Goal: Complete application form: Complete application form

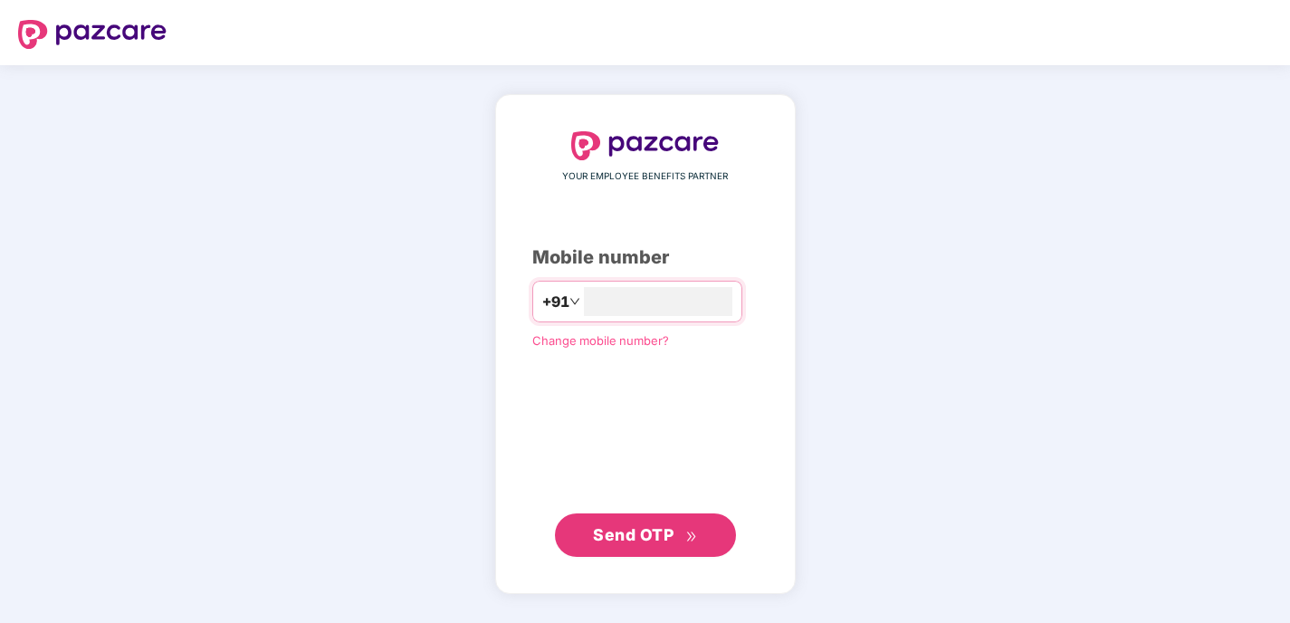
type input "**********"
click at [637, 548] on button "Send OTP" at bounding box center [645, 533] width 181 height 43
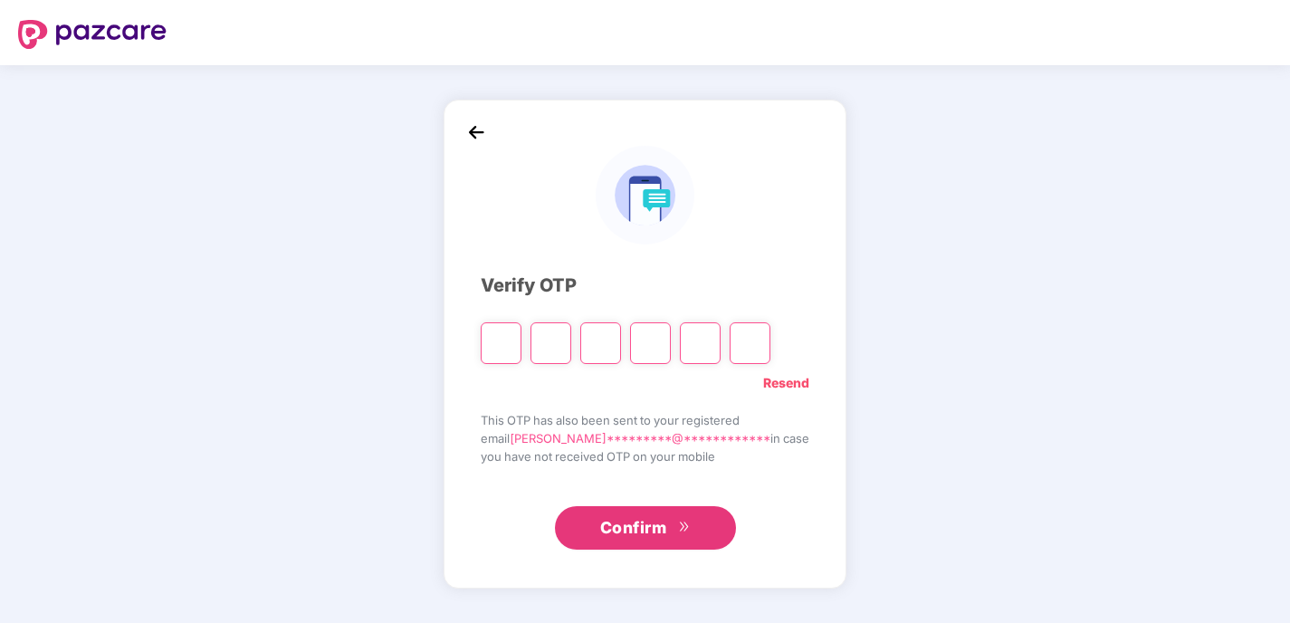
type input "*"
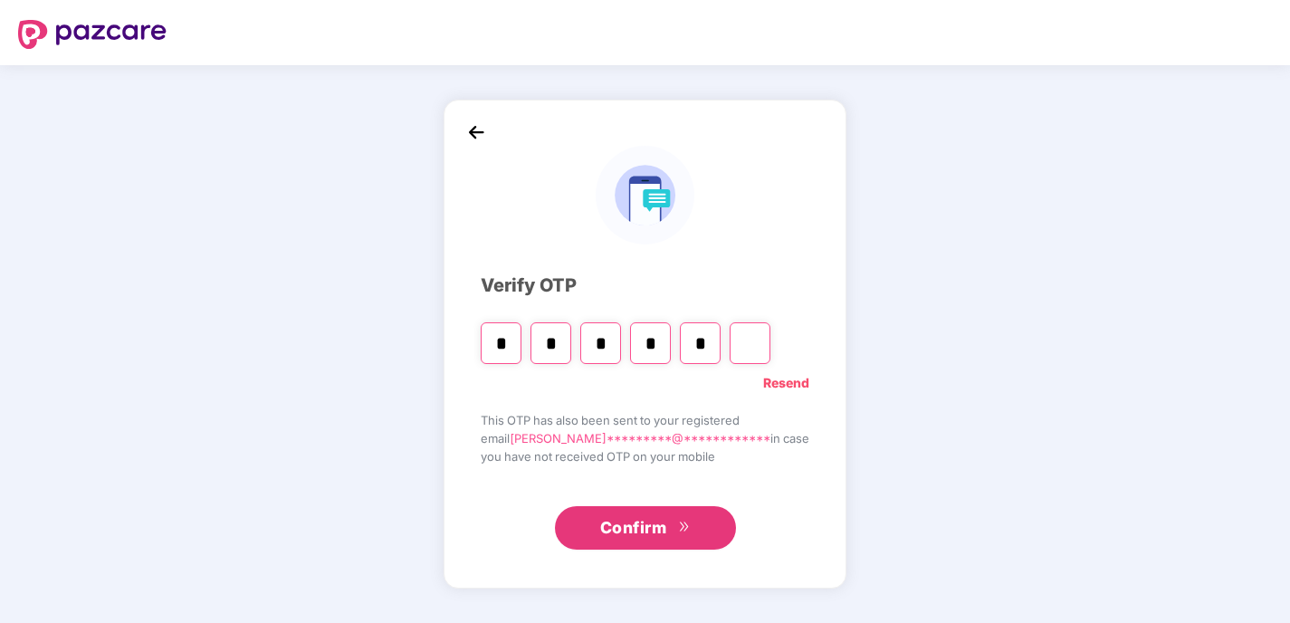
type input "*"
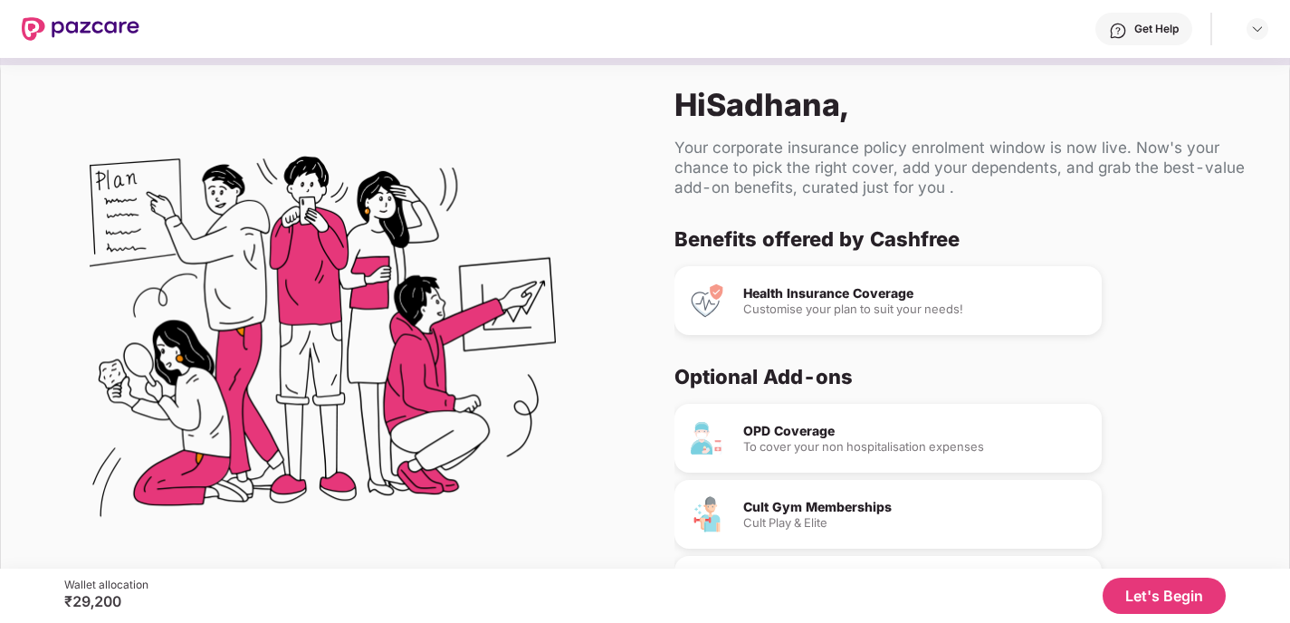
click at [1163, 605] on button "Let's Begin" at bounding box center [1164, 596] width 123 height 36
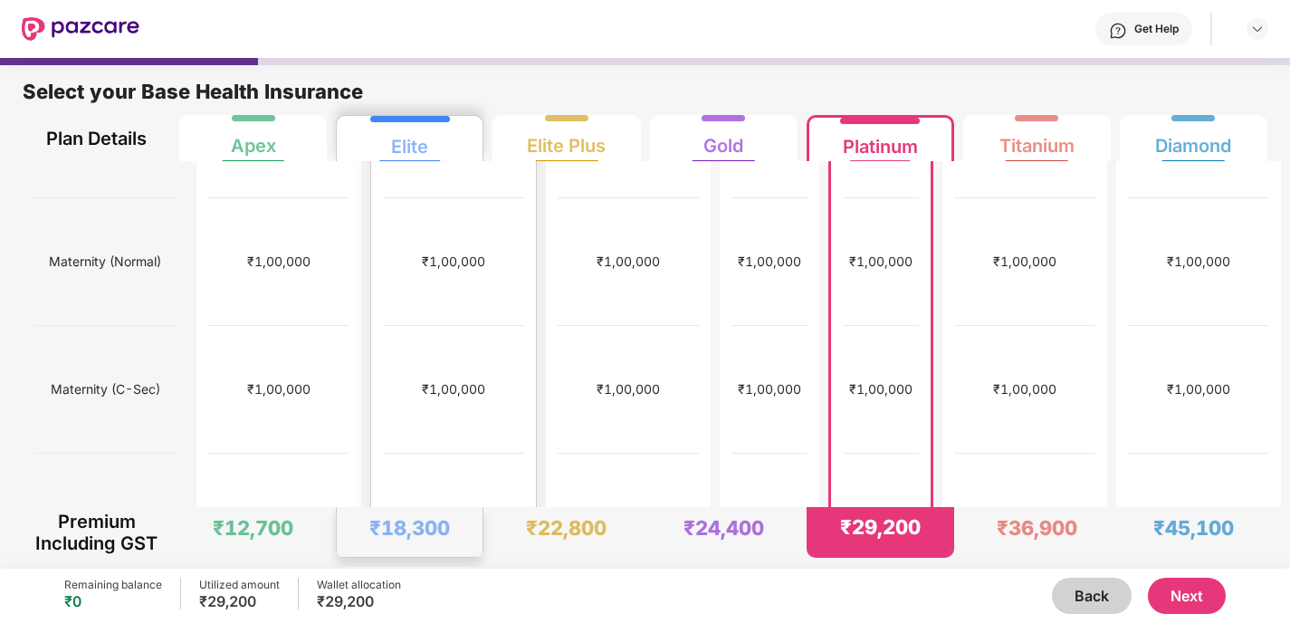
scroll to position [602, 0]
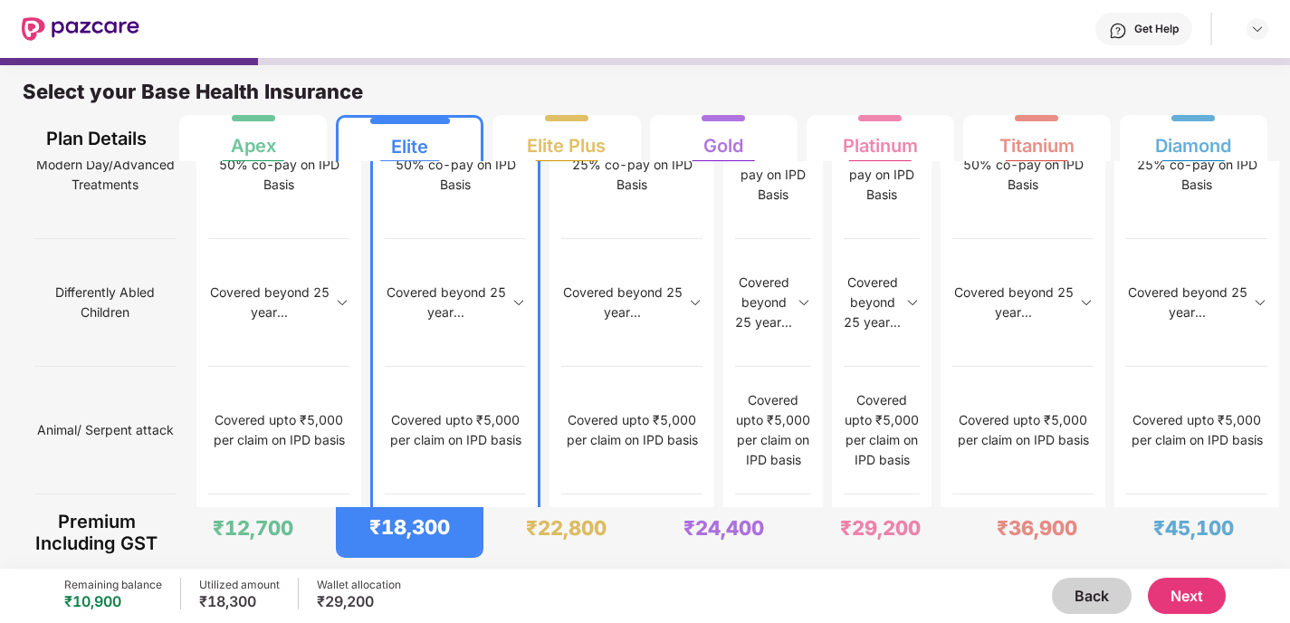
scroll to position [9, 0]
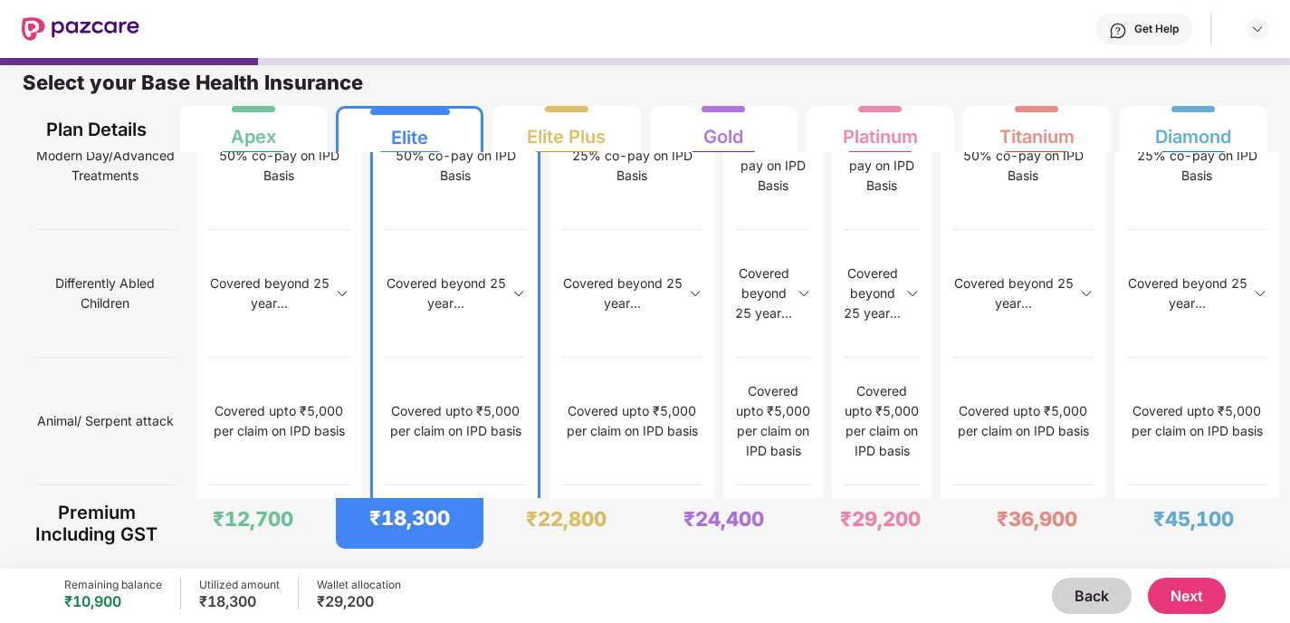
click at [1193, 595] on button "Next" at bounding box center [1187, 596] width 78 height 36
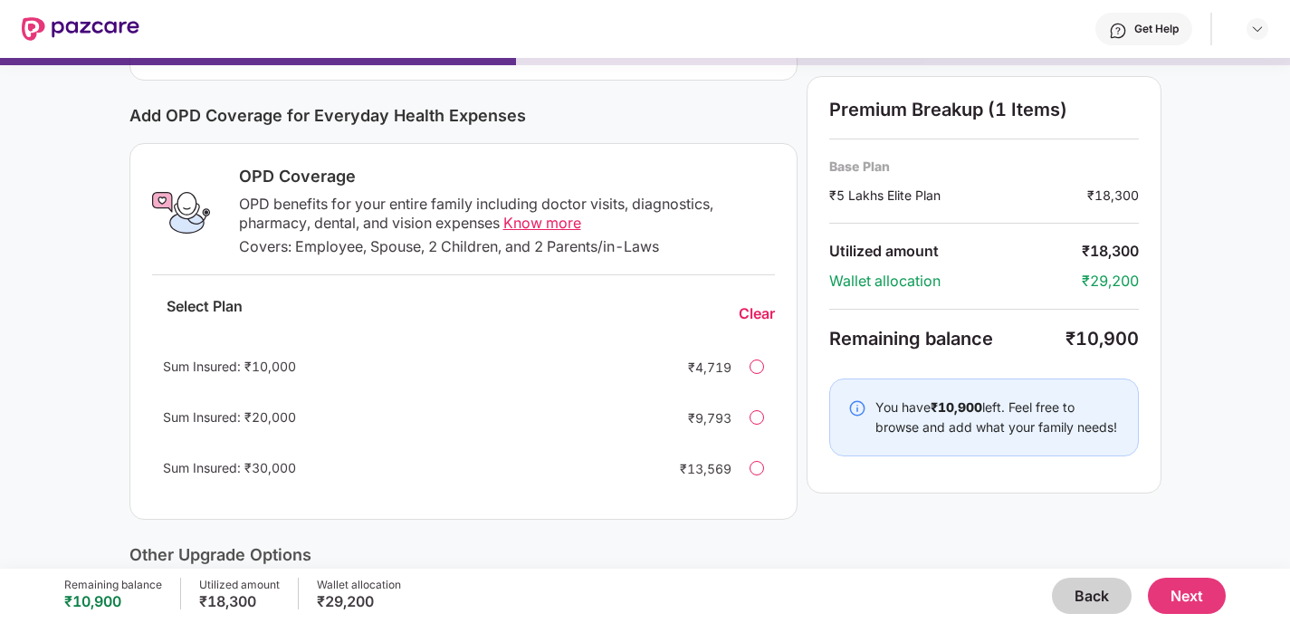
scroll to position [215, 0]
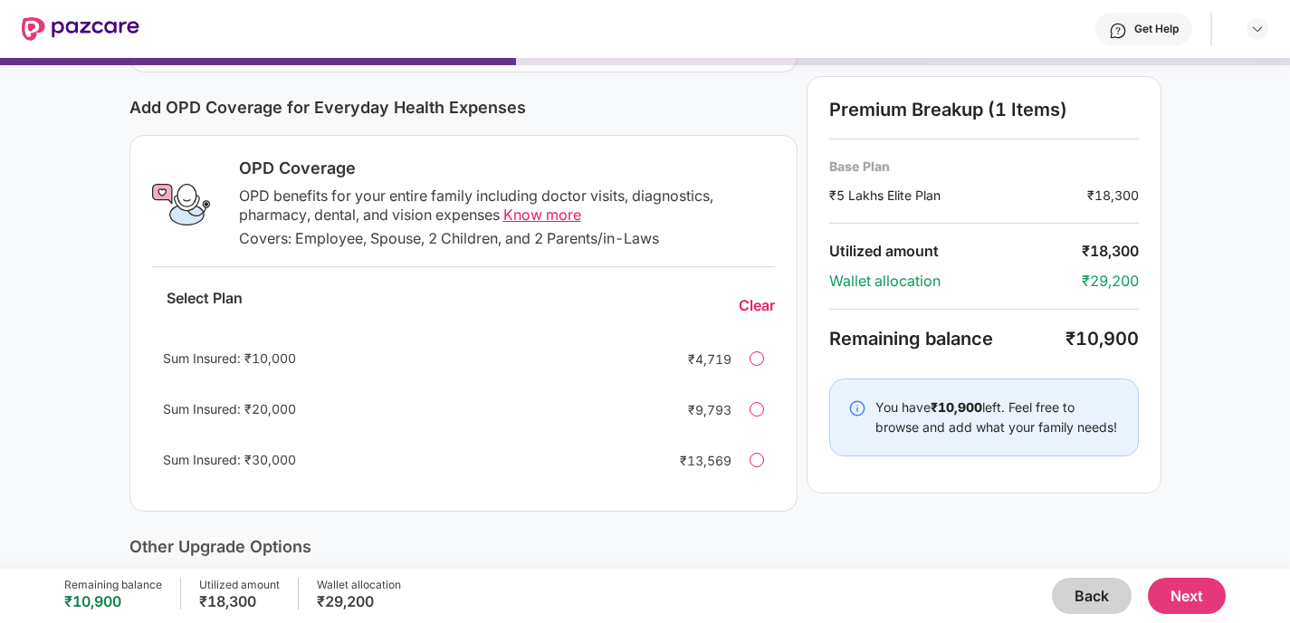
click at [762, 409] on div at bounding box center [757, 409] width 14 height 14
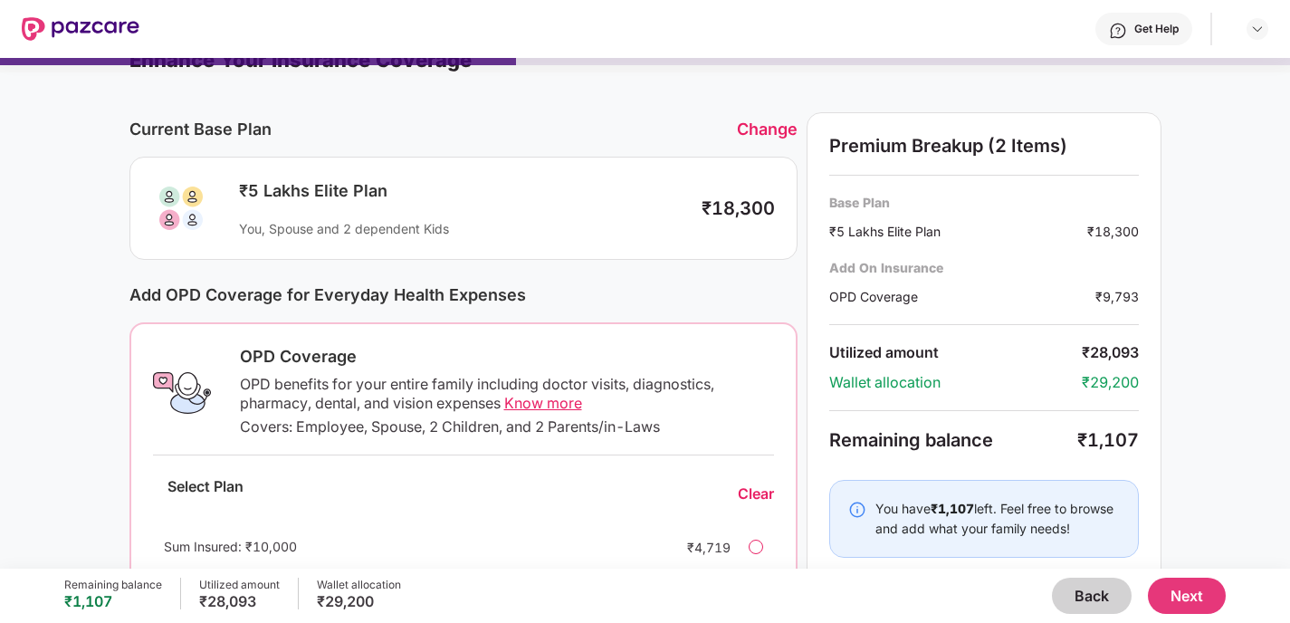
scroll to position [0, 0]
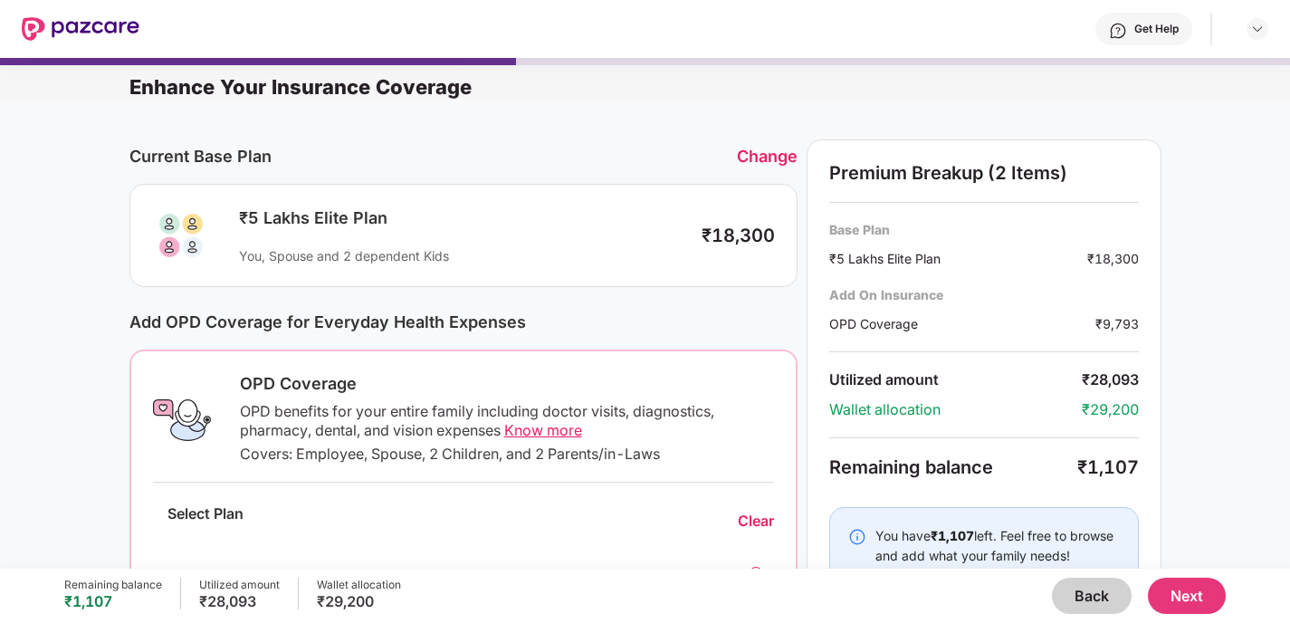
click at [1194, 592] on button "Next" at bounding box center [1187, 596] width 78 height 36
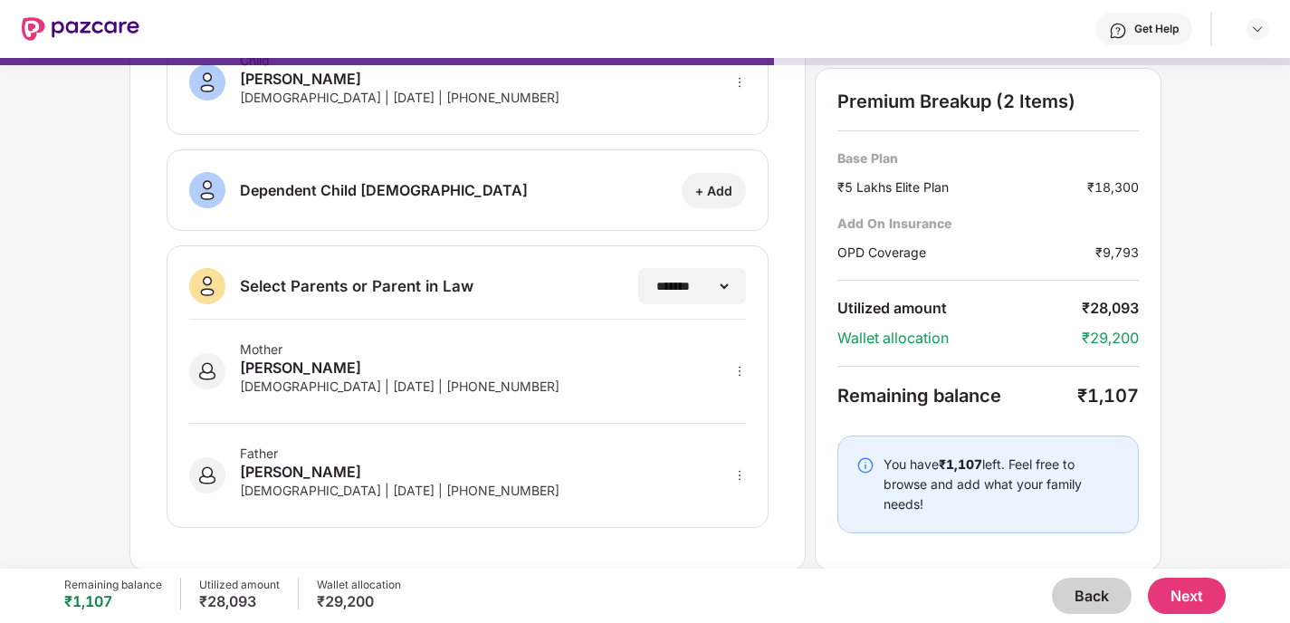
scroll to position [365, 0]
click at [722, 285] on select "**********" at bounding box center [691, 285] width 79 height 14
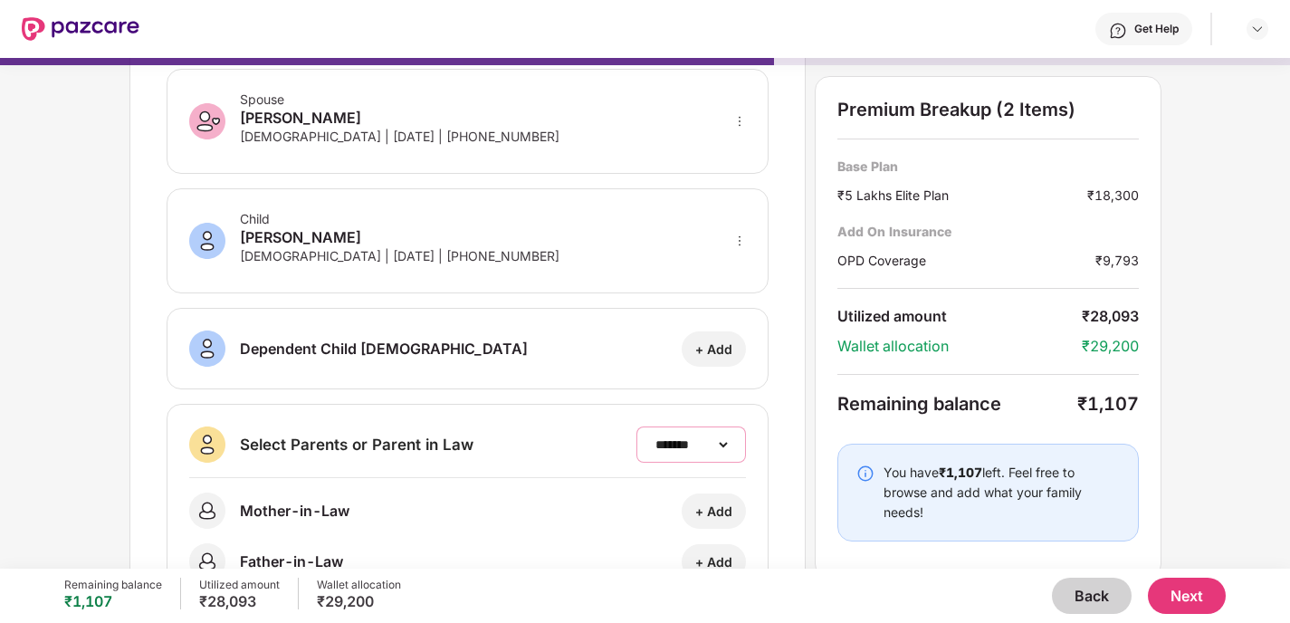
scroll to position [281, 0]
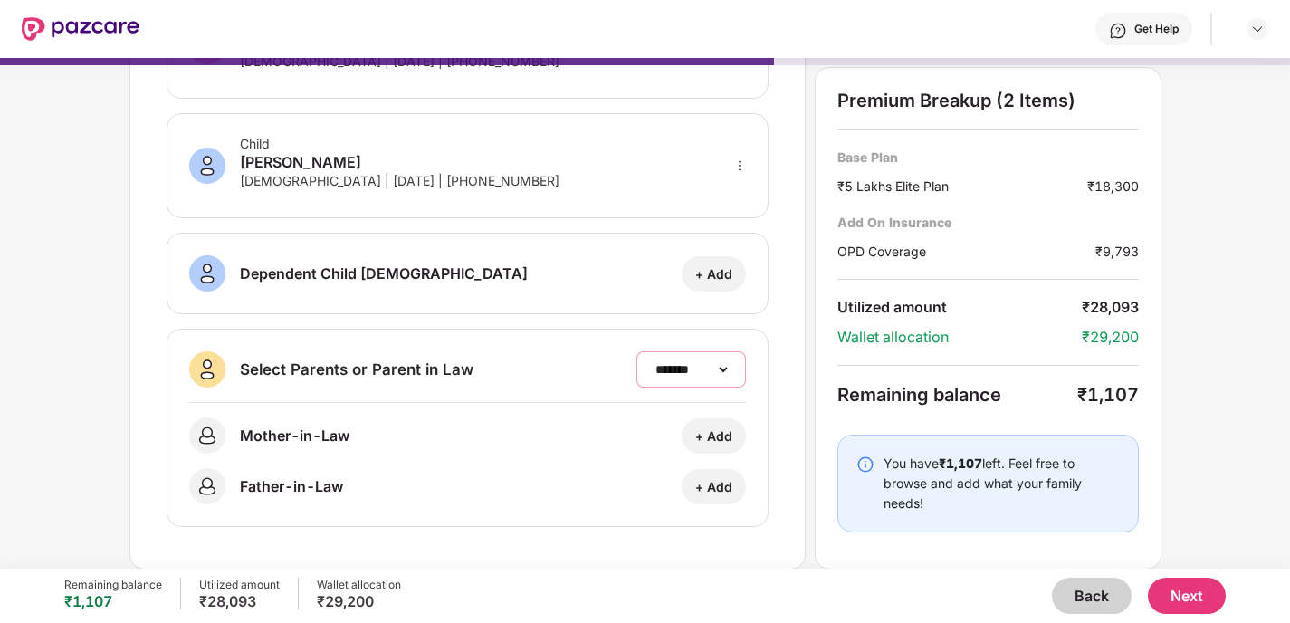
click at [725, 368] on select "**********" at bounding box center [691, 369] width 79 height 14
select select "*******"
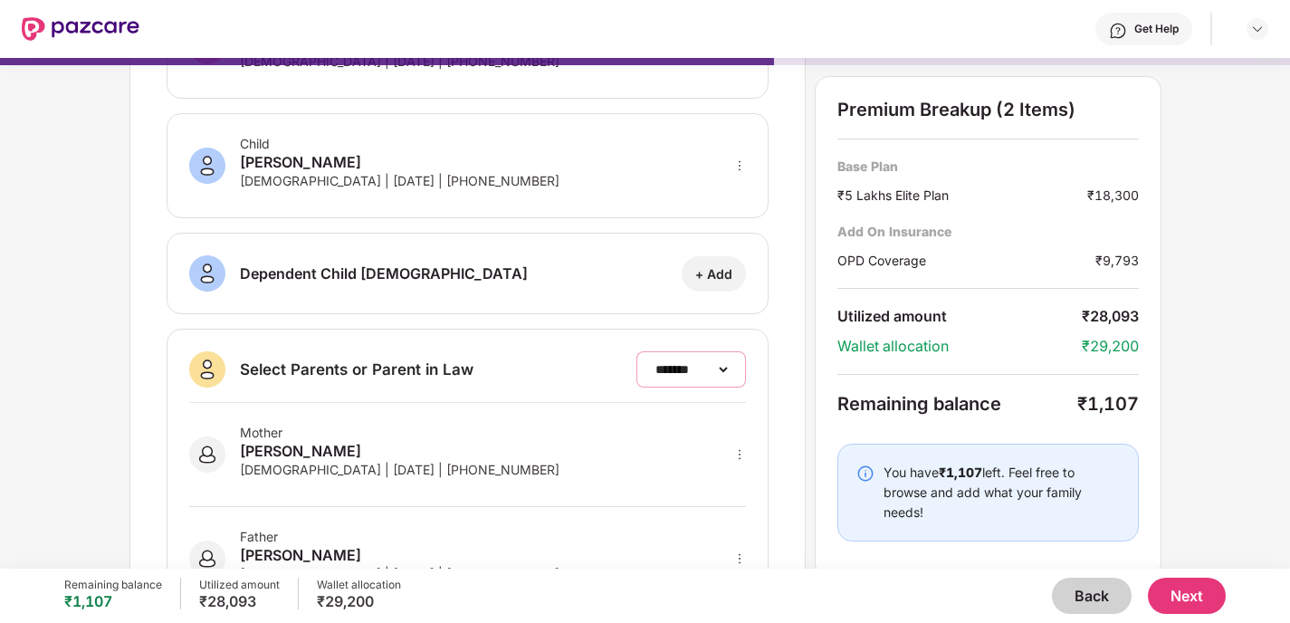
scroll to position [365, 0]
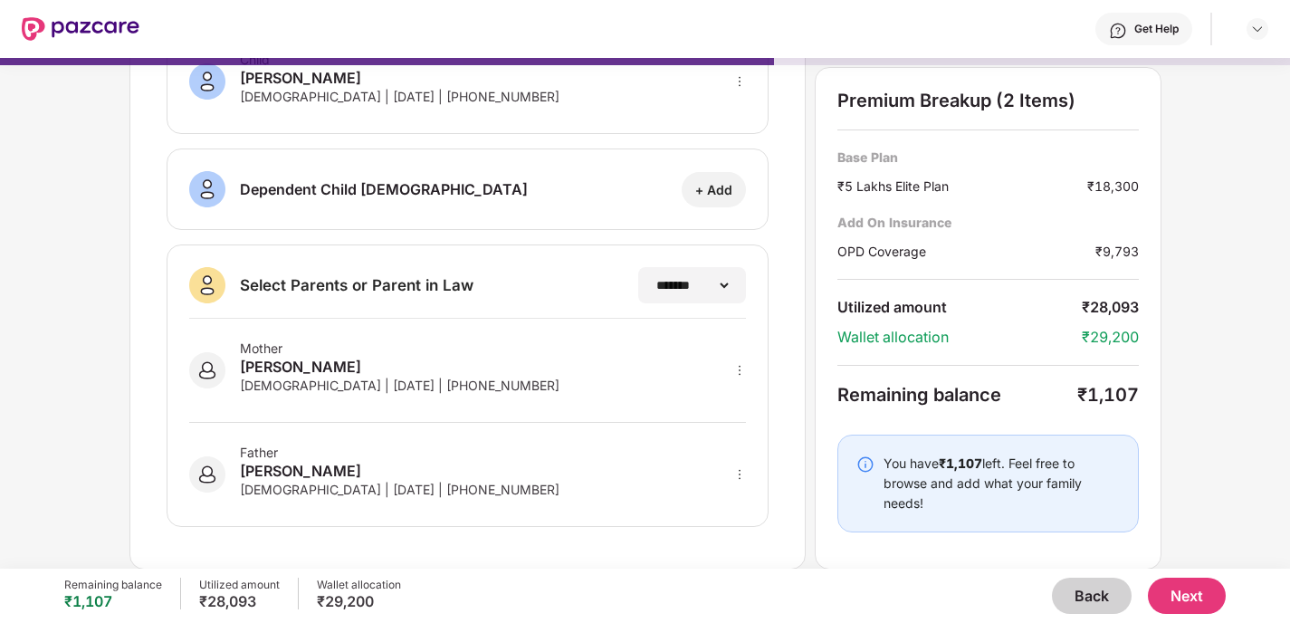
click at [735, 370] on icon "more" at bounding box center [739, 370] width 13 height 13
click at [714, 401] on img at bounding box center [716, 396] width 14 height 14
select select "******"
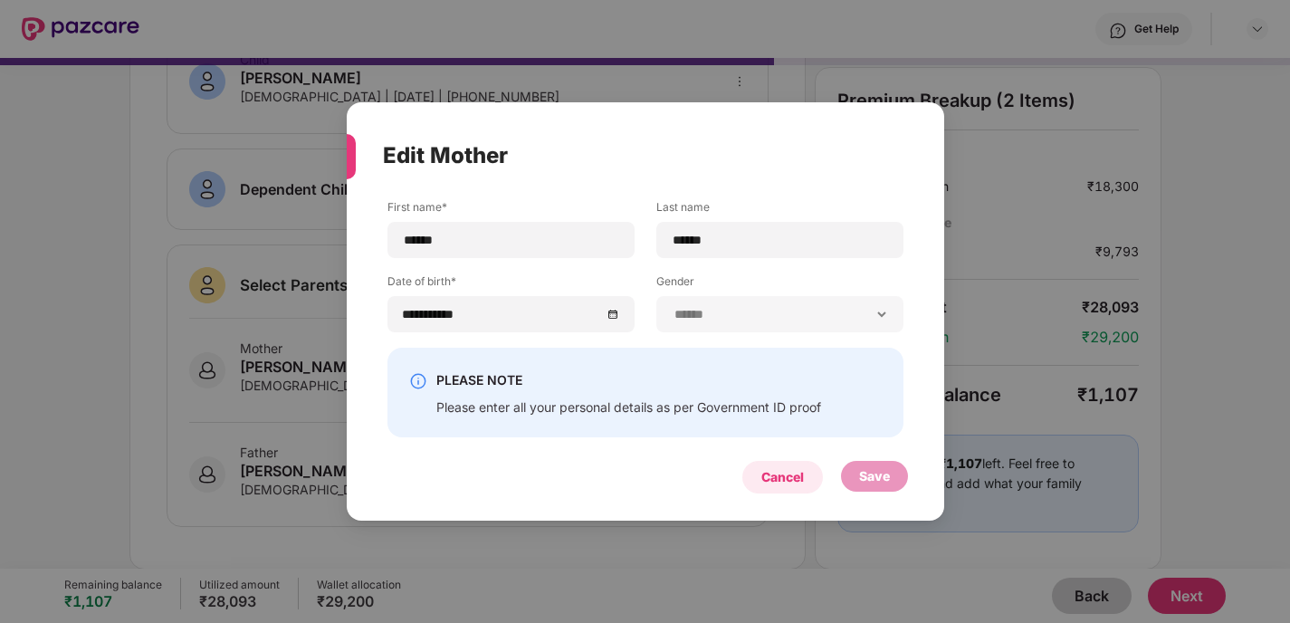
click at [780, 480] on div "Cancel" at bounding box center [782, 477] width 43 height 20
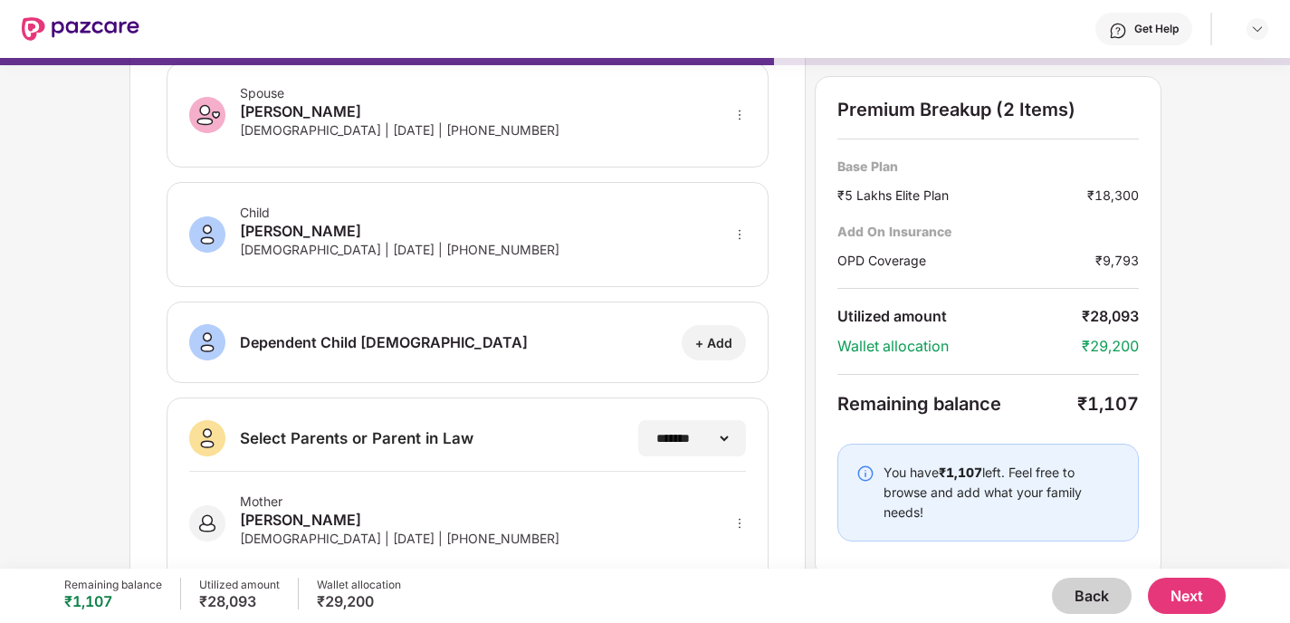
scroll to position [0, 0]
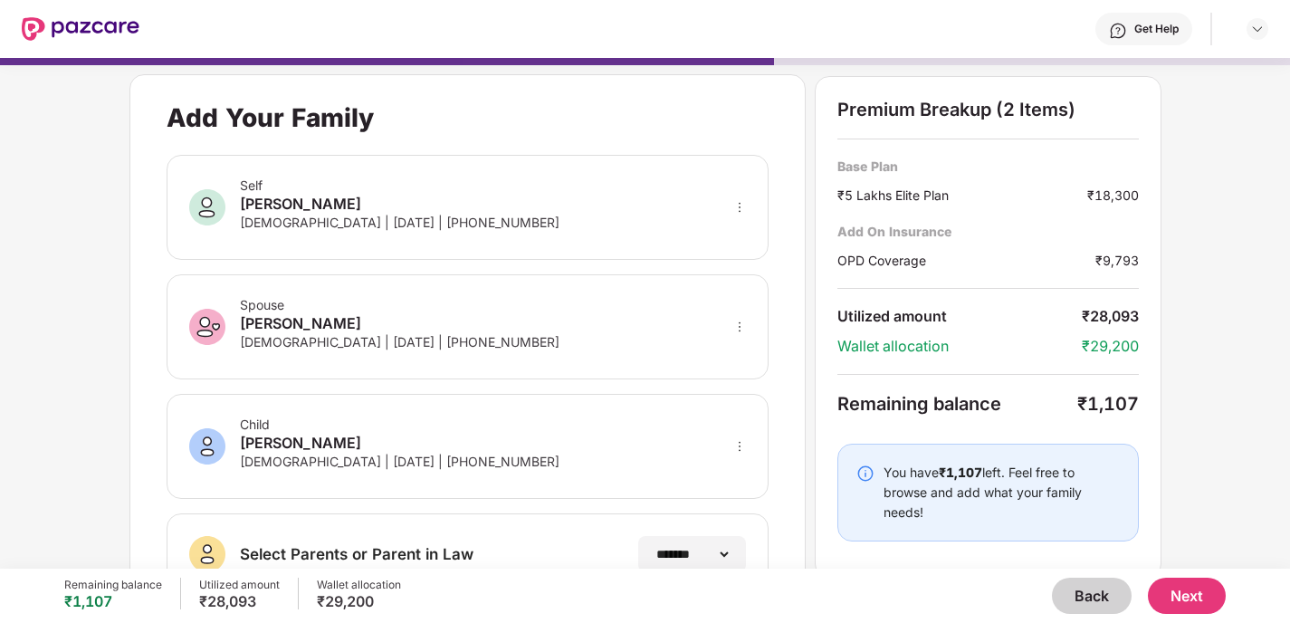
click at [1090, 596] on button "Back" at bounding box center [1092, 596] width 80 height 36
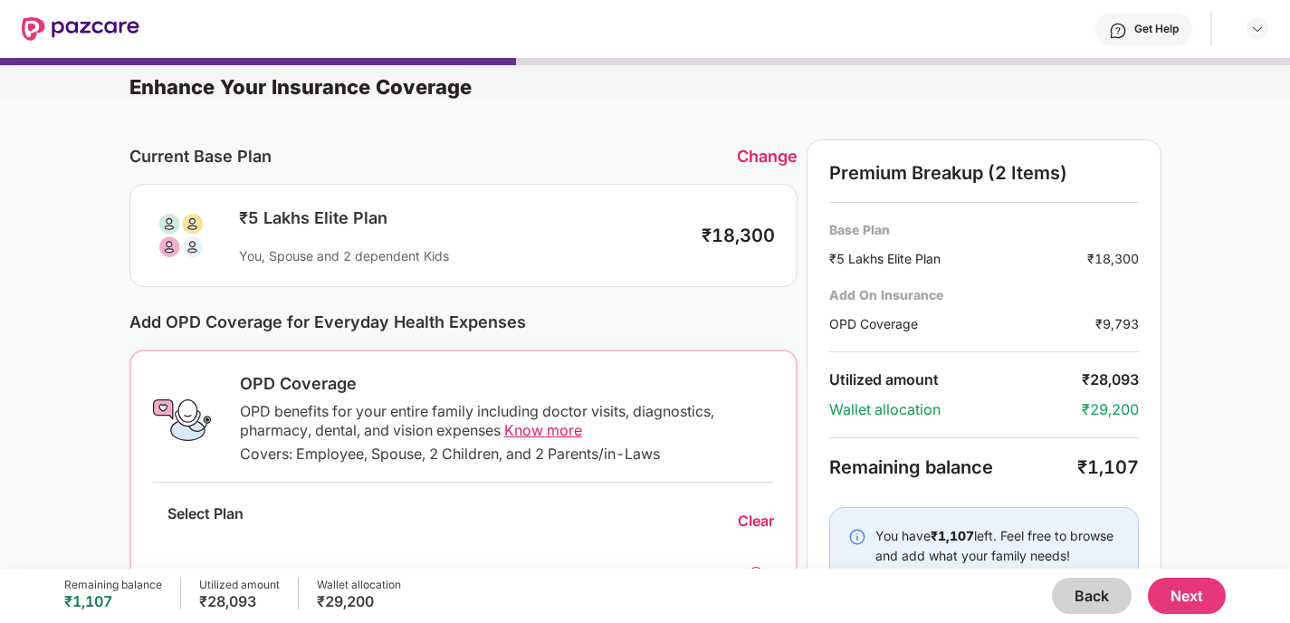
click at [1090, 596] on button "Back" at bounding box center [1092, 596] width 80 height 36
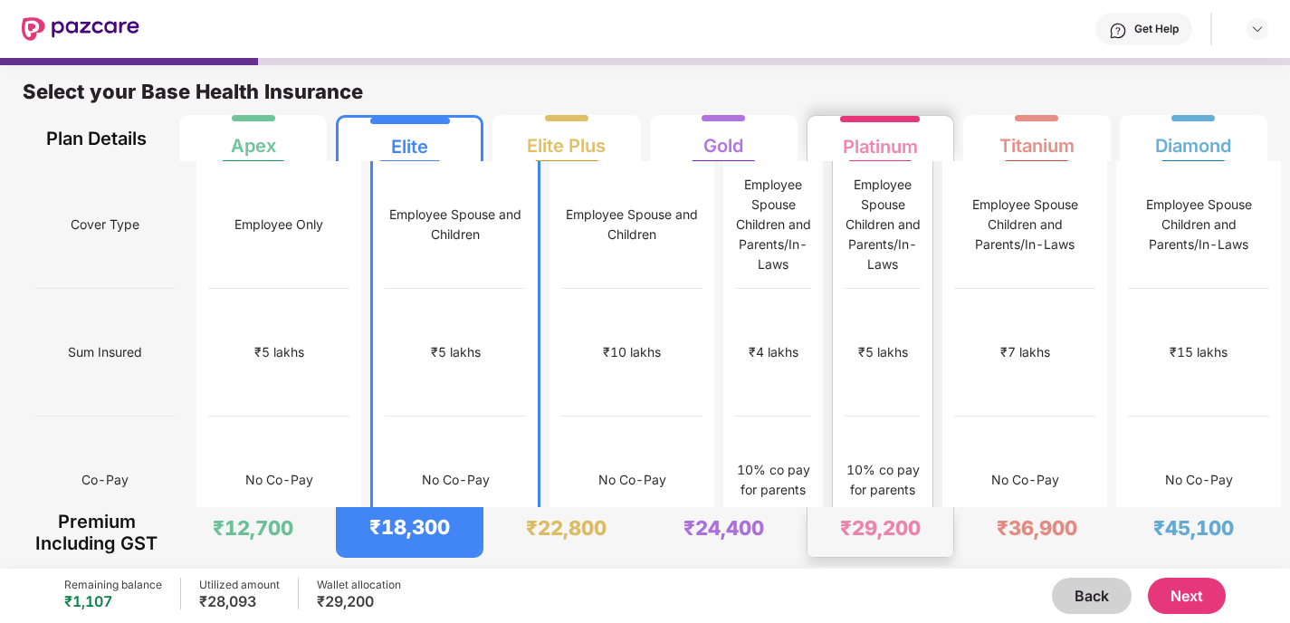
click at [879, 540] on div "₹29,200" at bounding box center [880, 532] width 146 height 50
